Goal: Task Accomplishment & Management: Complete application form

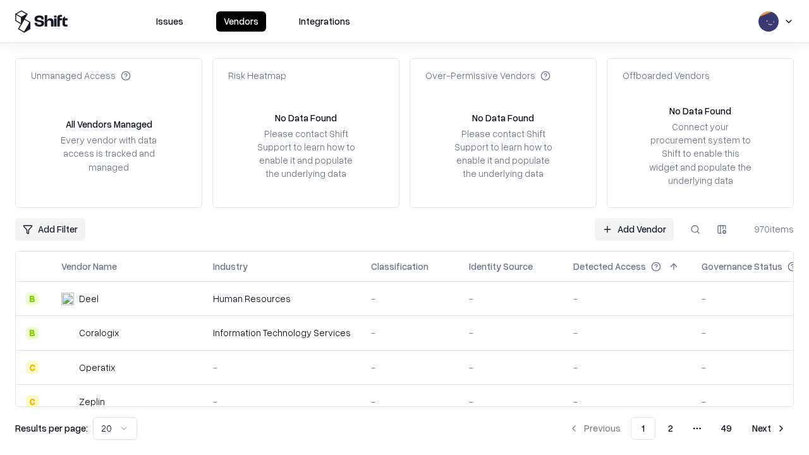
click at [634, 229] on link "Add Vendor" at bounding box center [634, 229] width 79 height 23
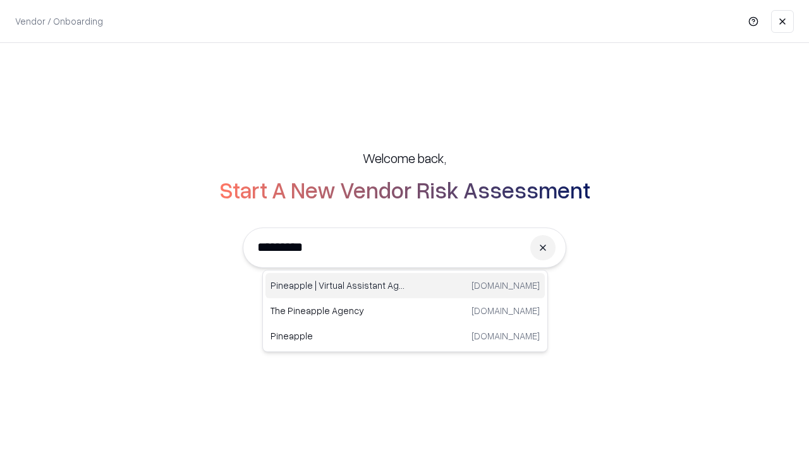
click at [405, 286] on div "Pineapple | Virtual Assistant Agency [DOMAIN_NAME]" at bounding box center [405, 285] width 279 height 25
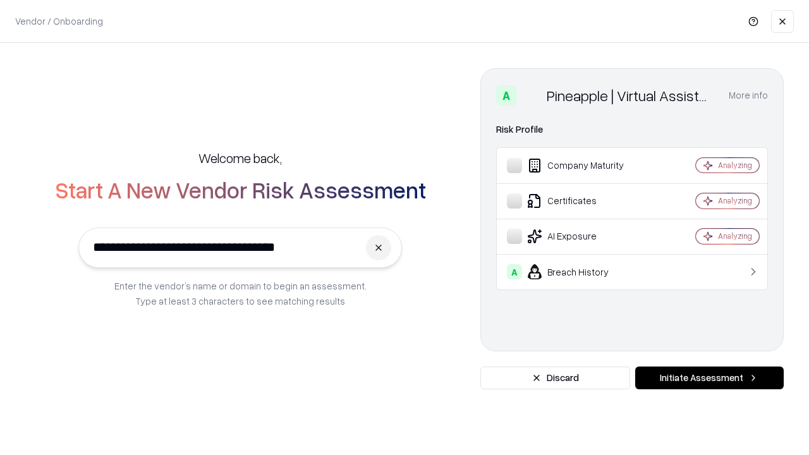
type input "**********"
click at [709, 378] on button "Initiate Assessment" at bounding box center [709, 378] width 149 height 23
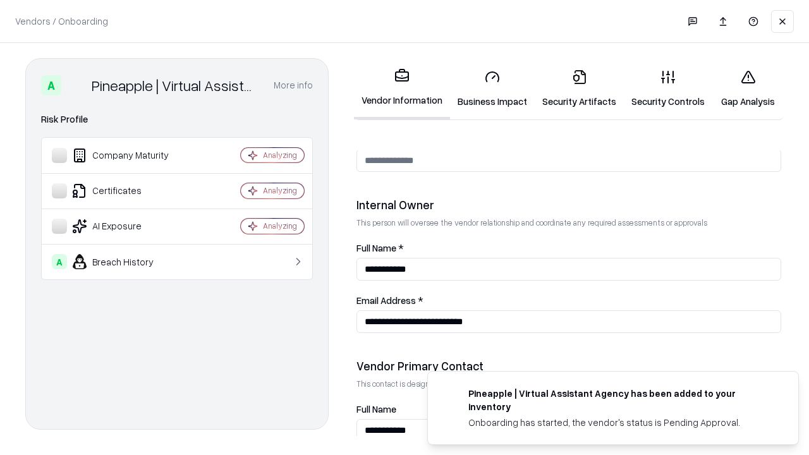
scroll to position [655, 0]
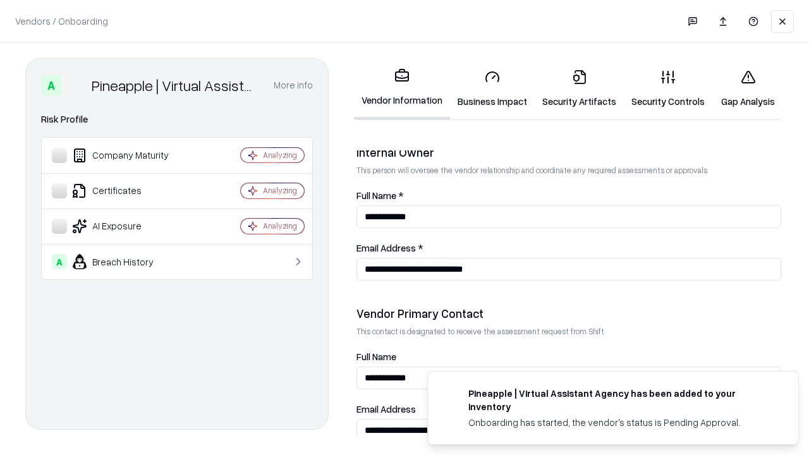
click at [493, 89] on link "Business Impact" at bounding box center [492, 88] width 85 height 59
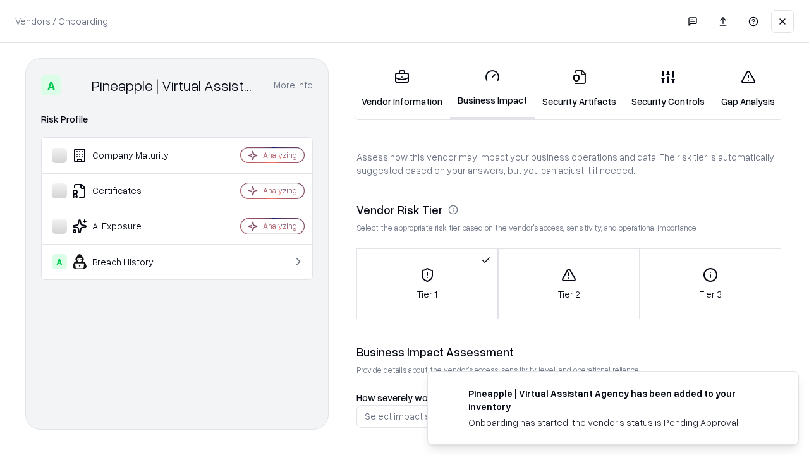
click at [579, 89] on link "Security Artifacts" at bounding box center [579, 88] width 89 height 59
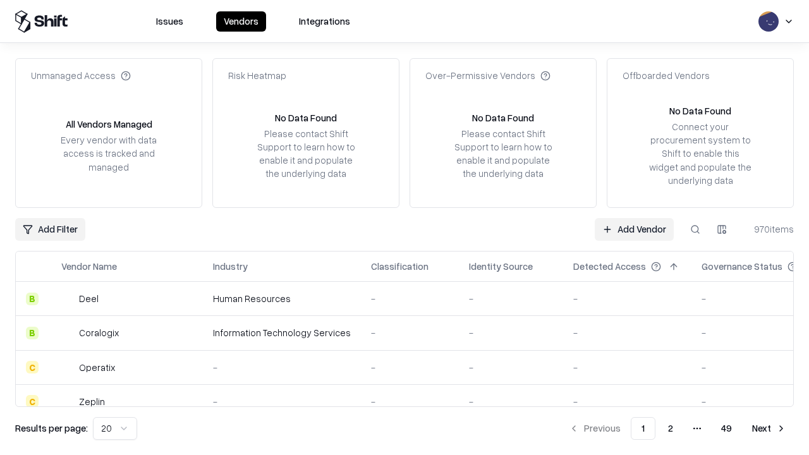
click at [634, 229] on link "Add Vendor" at bounding box center [634, 229] width 79 height 23
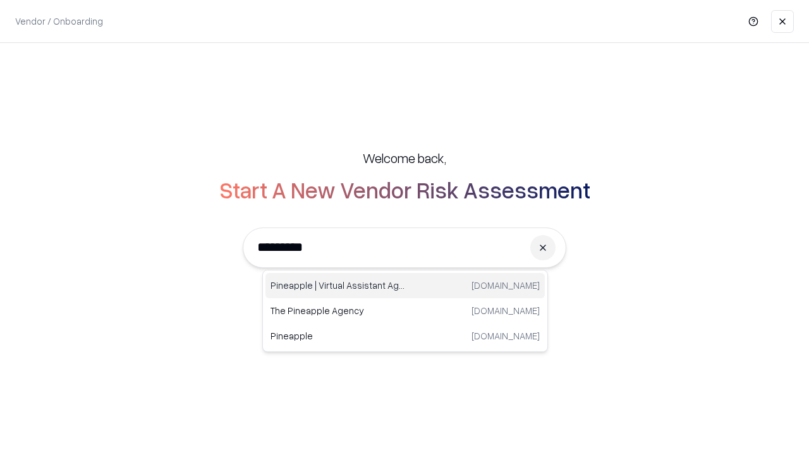
click at [405, 286] on div "Pineapple | Virtual Assistant Agency [DOMAIN_NAME]" at bounding box center [405, 285] width 279 height 25
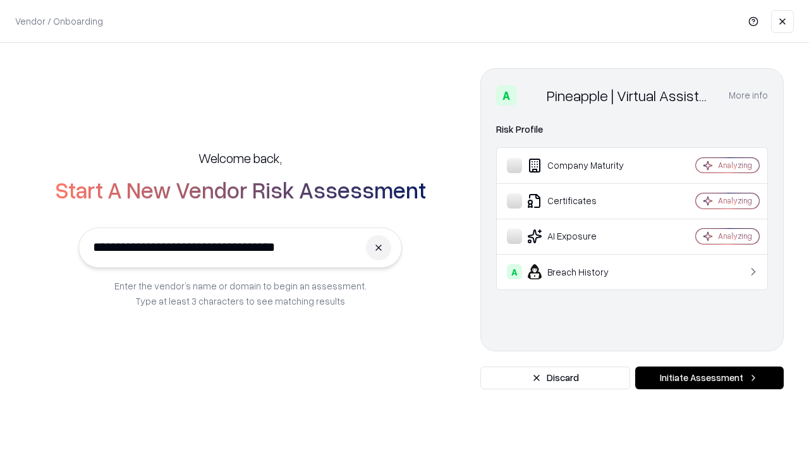
type input "**********"
click at [709, 378] on button "Initiate Assessment" at bounding box center [709, 378] width 149 height 23
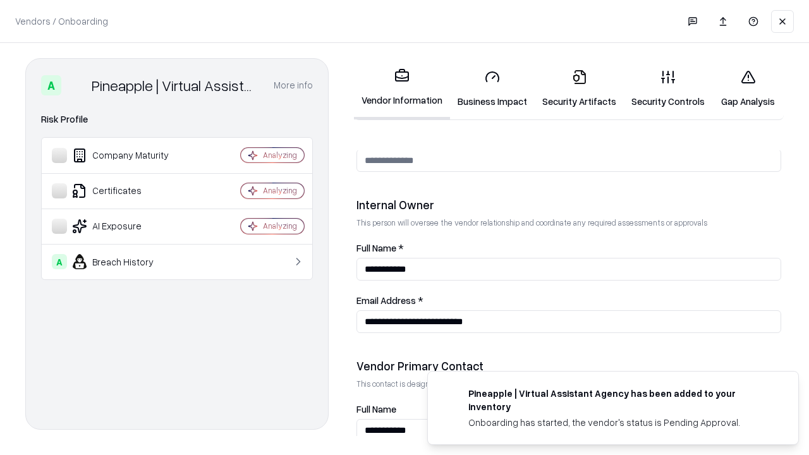
scroll to position [655, 0]
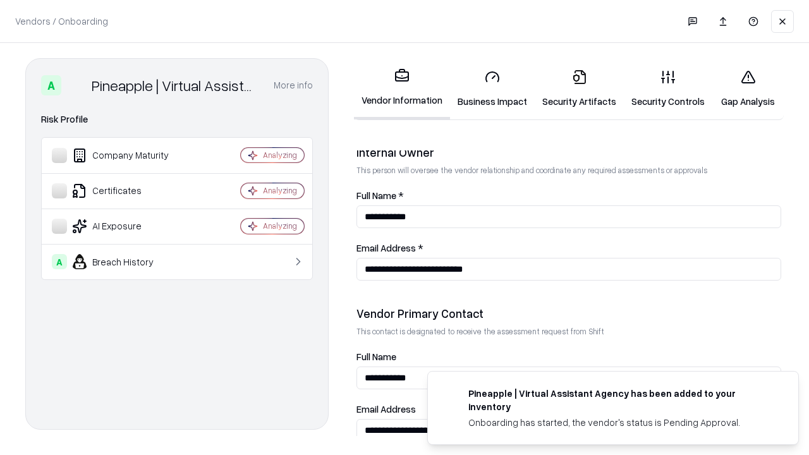
click at [748, 89] on link "Gap Analysis" at bounding box center [748, 88] width 71 height 59
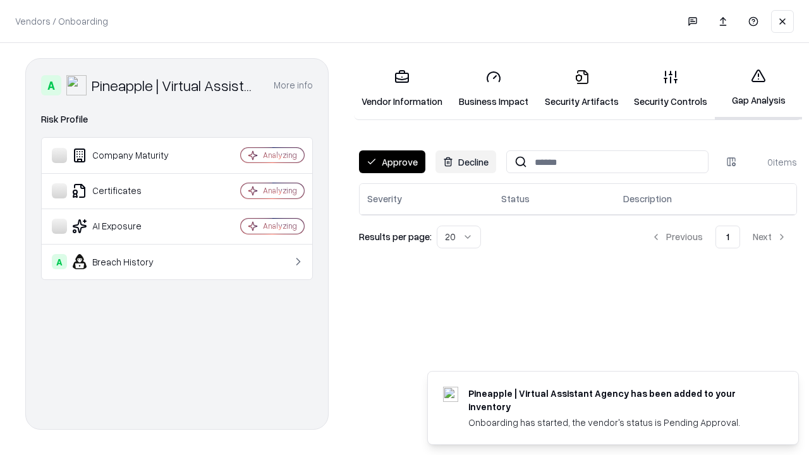
click at [392, 162] on button "Approve" at bounding box center [392, 161] width 66 height 23
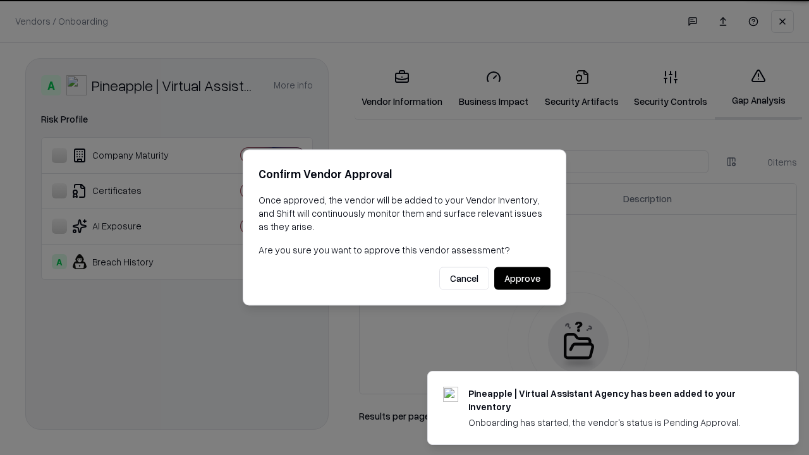
click at [522, 278] on button "Approve" at bounding box center [522, 278] width 56 height 23
